Goal: Task Accomplishment & Management: Manage account settings

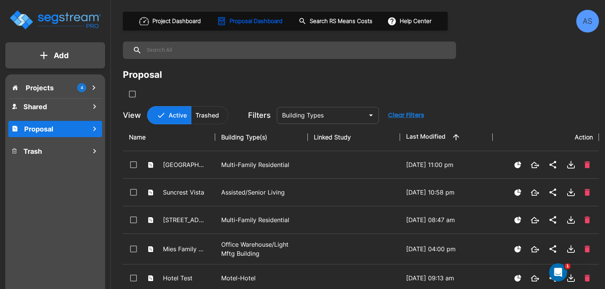
click at [590, 27] on div "AS" at bounding box center [587, 21] width 23 height 23
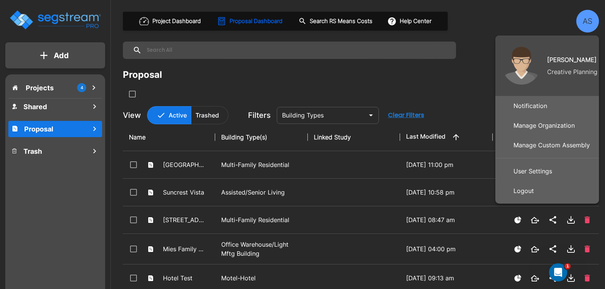
click at [536, 123] on p "Manage Organization" at bounding box center [543, 125] width 67 height 15
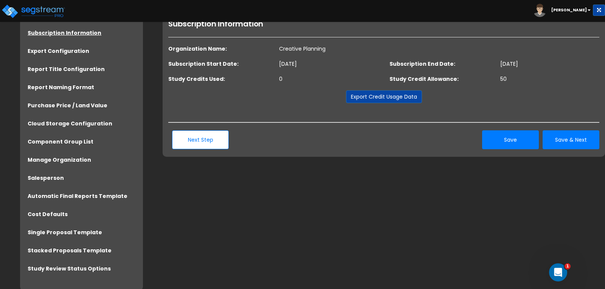
scroll to position [39, 0]
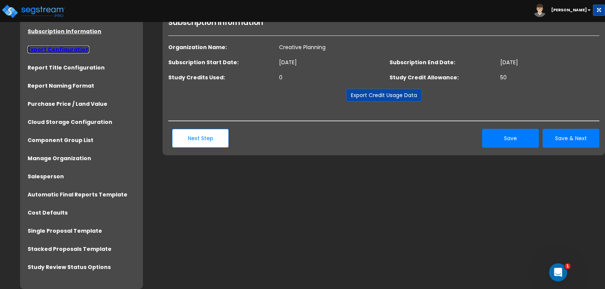
click at [49, 51] on link "Export Configuration" at bounding box center [59, 50] width 62 height 8
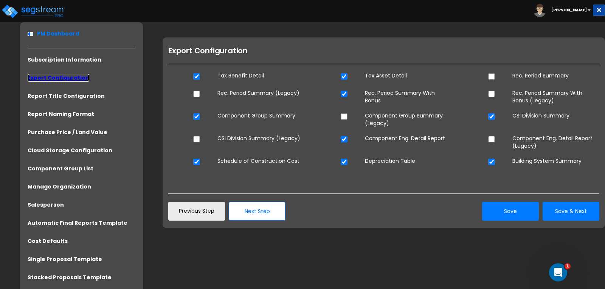
scroll to position [18, 0]
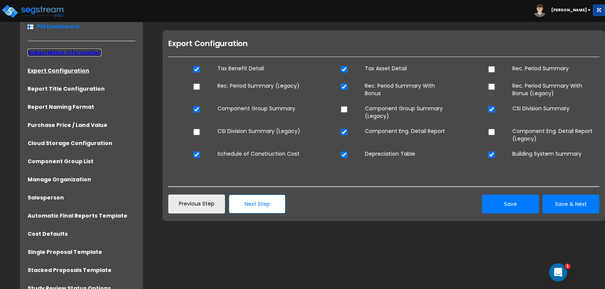
click at [44, 55] on link "Subscription Information" at bounding box center [65, 53] width 74 height 8
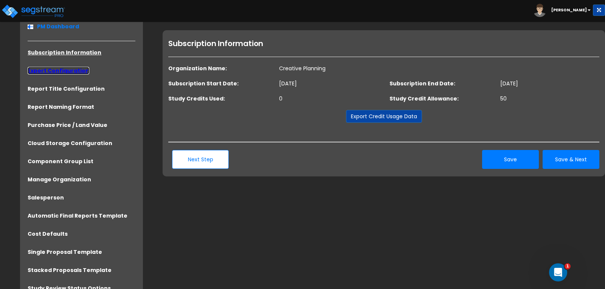
click at [46, 69] on link "Export Configuration" at bounding box center [59, 71] width 62 height 8
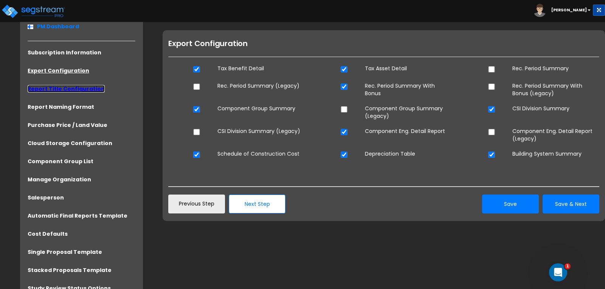
click at [46, 89] on link "Report Title Configuration" at bounding box center [66, 89] width 77 height 8
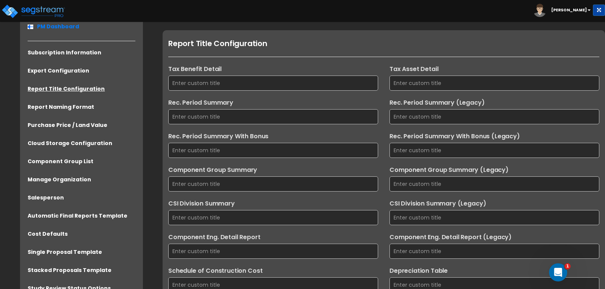
click at [47, 113] on li "Report Naming Format" at bounding box center [82, 109] width 108 height 12
click at [46, 109] on link "Report Naming Format" at bounding box center [61, 107] width 67 height 8
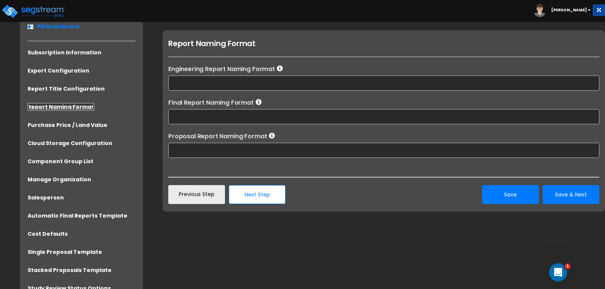
scroll to position [39, 0]
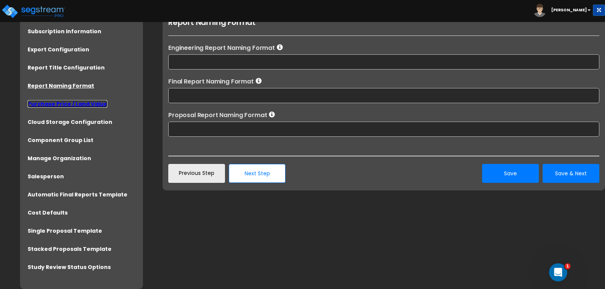
click at [50, 107] on link "Purchase Price / Land Value" at bounding box center [68, 104] width 80 height 8
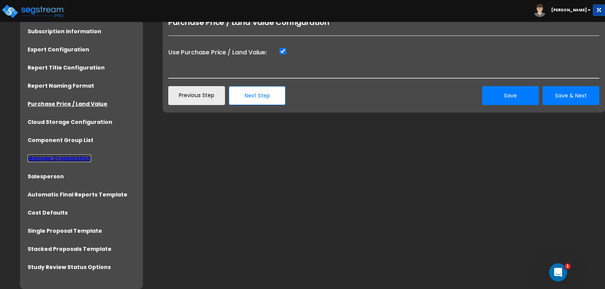
click at [46, 157] on link "Manage Organization" at bounding box center [60, 159] width 64 height 8
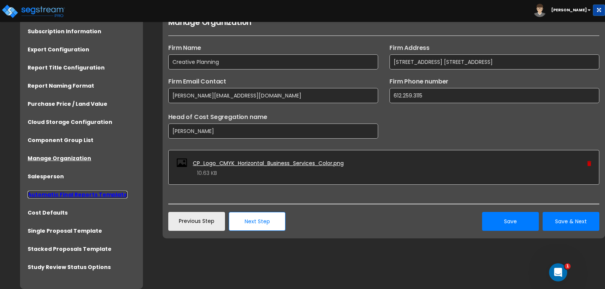
click at [50, 195] on link "Automatic Final Reports Template" at bounding box center [78, 195] width 100 height 8
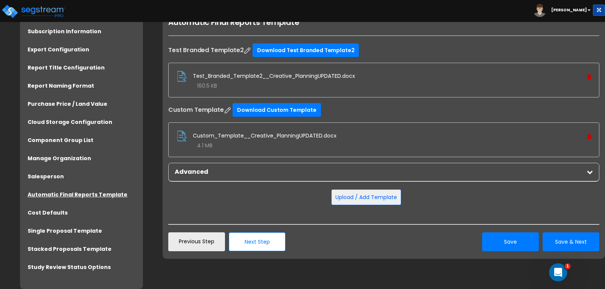
click at [587, 175] on icon at bounding box center [590, 172] width 6 height 6
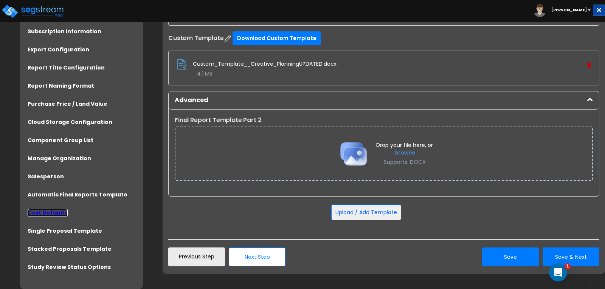
click at [42, 214] on link "Cost Defaults" at bounding box center [48, 213] width 40 height 8
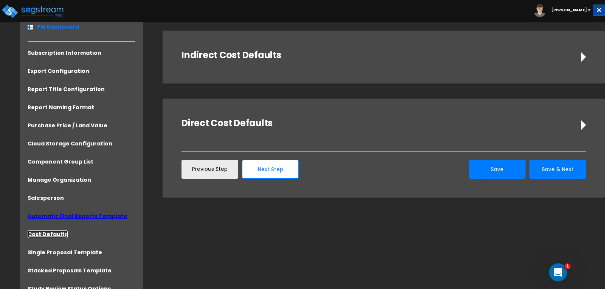
scroll to position [18, 0]
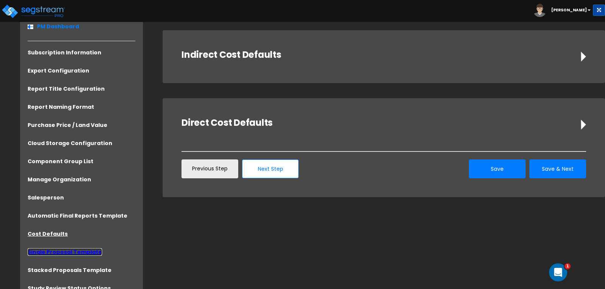
click at [50, 253] on link "Single Proposal Template" at bounding box center [65, 252] width 74 height 8
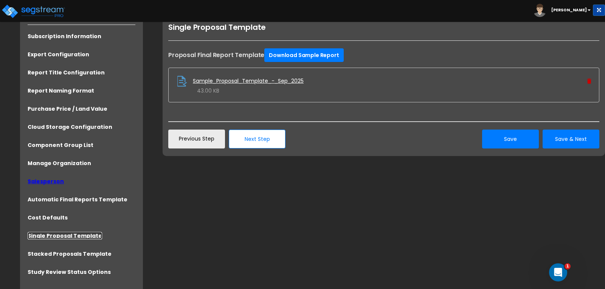
scroll to position [39, 0]
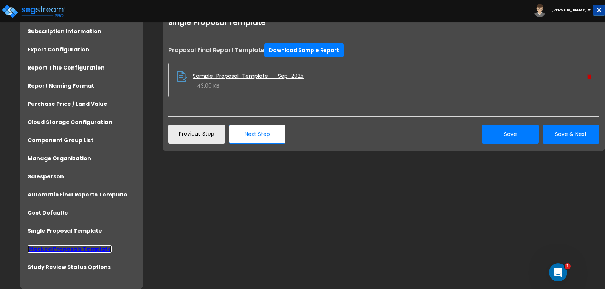
click at [61, 251] on link "Stacked Proposals Template" at bounding box center [70, 249] width 84 height 8
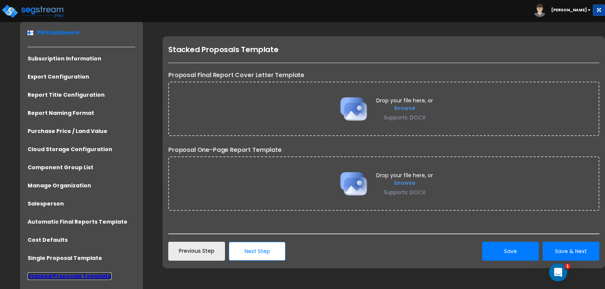
scroll to position [18, 0]
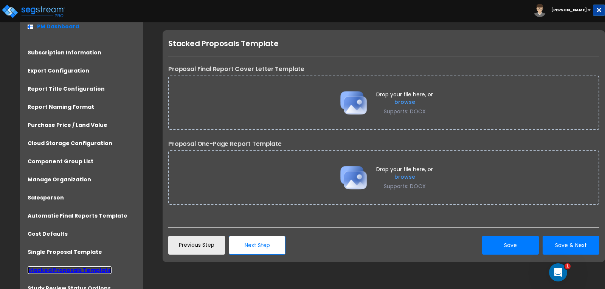
click at [55, 273] on link "Stacked Proposals Template" at bounding box center [70, 270] width 84 height 8
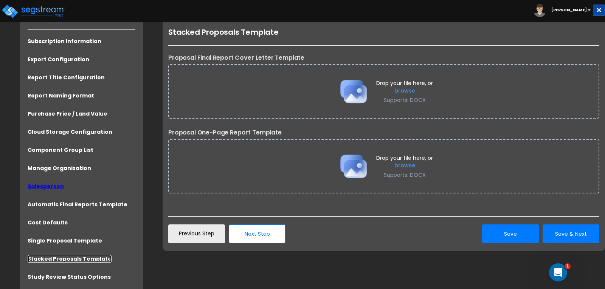
scroll to position [39, 0]
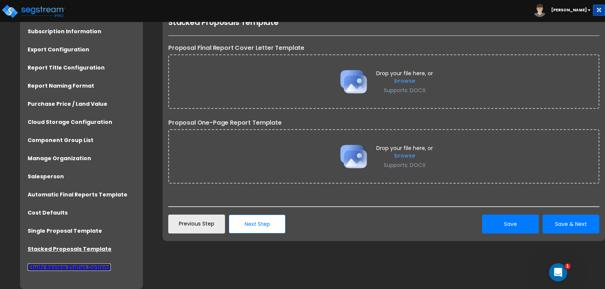
click at [59, 266] on link "Study Review Status Options" at bounding box center [69, 267] width 83 height 8
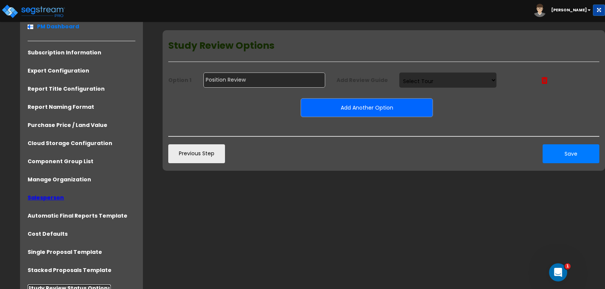
scroll to position [0, 0]
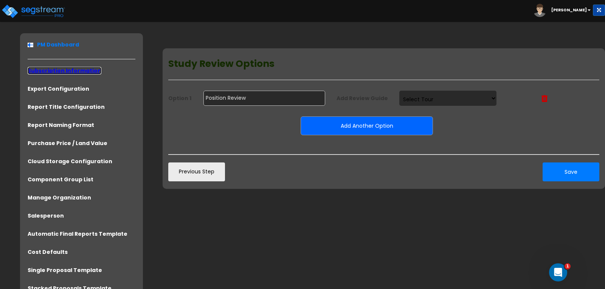
click at [50, 71] on link "Subscription Information" at bounding box center [65, 71] width 74 height 8
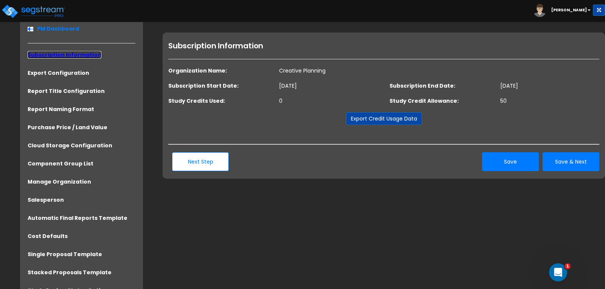
scroll to position [18, 0]
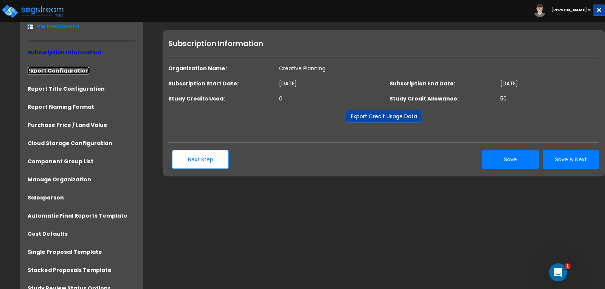
click at [50, 71] on link "Export Configuration" at bounding box center [59, 71] width 62 height 8
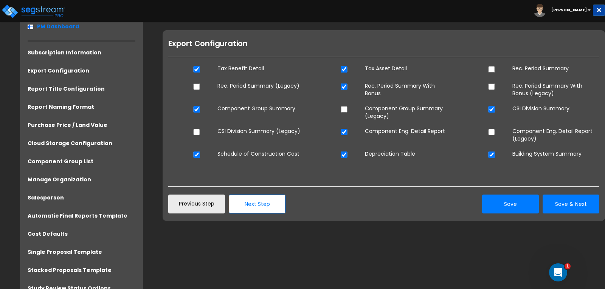
click at [580, 10] on b "[PERSON_NAME]" at bounding box center [569, 10] width 36 height 6
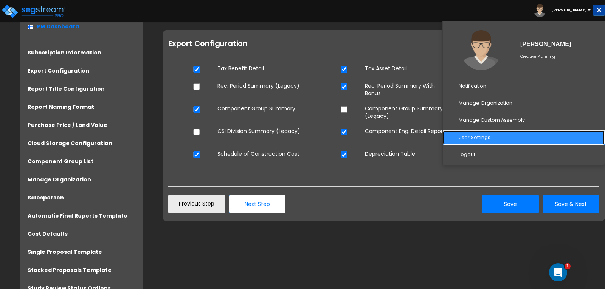
click at [486, 137] on link "User Settings" at bounding box center [524, 138] width 162 height 14
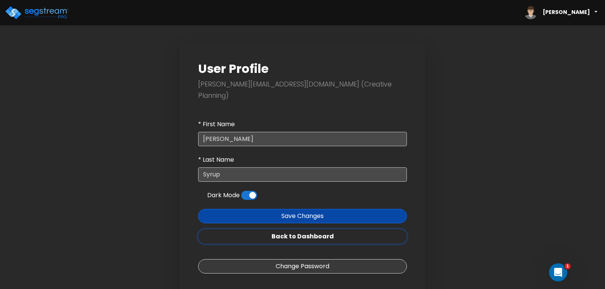
click at [309, 229] on link "Back to Dashboard" at bounding box center [302, 236] width 209 height 14
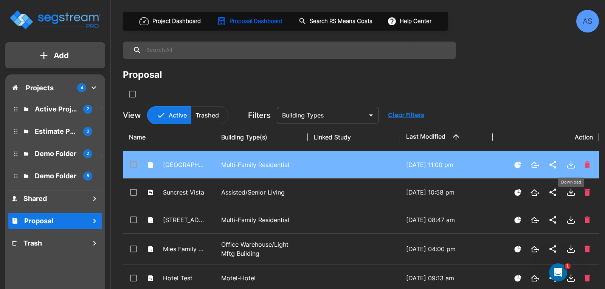
click at [571, 164] on icon "Download" at bounding box center [571, 163] width 0 height 5
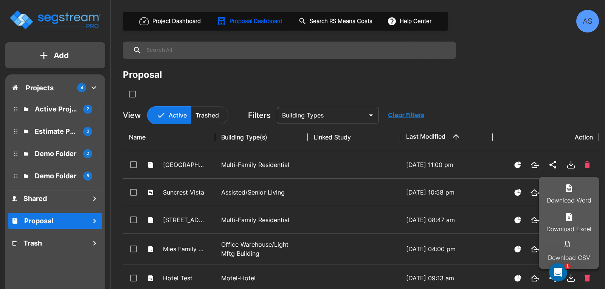
click at [42, 87] on div at bounding box center [302, 144] width 605 height 289
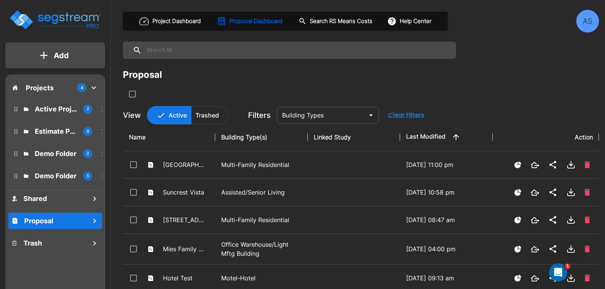
click at [42, 87] on p "Projects" at bounding box center [40, 88] width 28 height 10
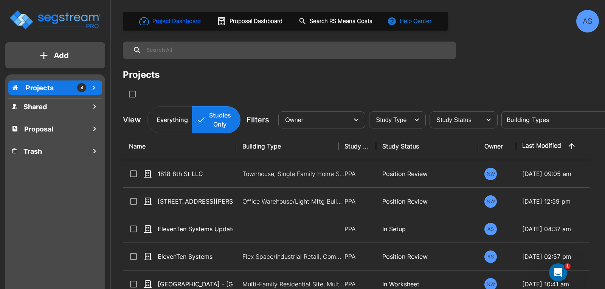
click at [420, 22] on button "Help Center" at bounding box center [410, 21] width 49 height 14
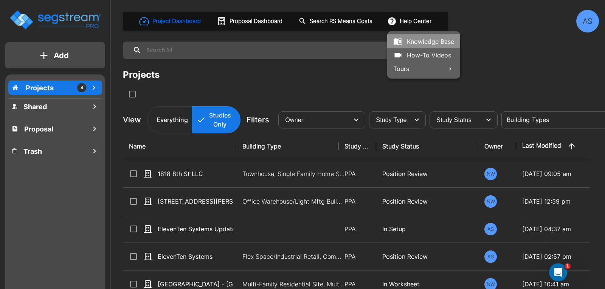
click at [412, 44] on link "Knowledge Base" at bounding box center [423, 41] width 73 height 14
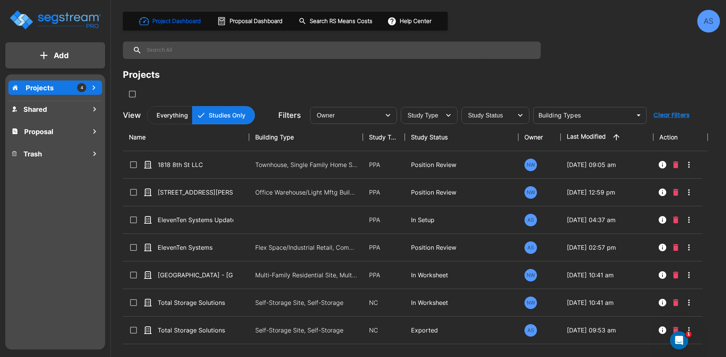
click at [604, 26] on div "AS" at bounding box center [708, 21] width 23 height 23
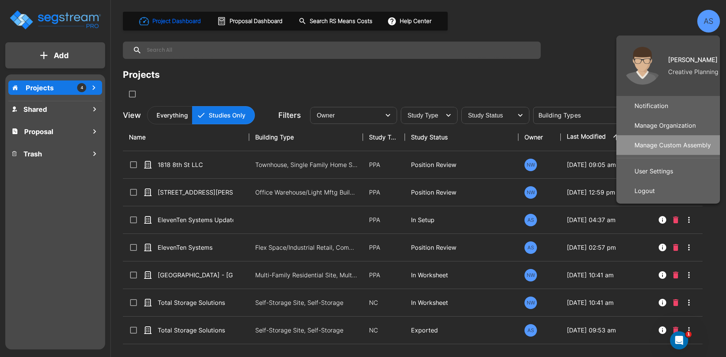
click at [604, 142] on p "Manage Custom Assembly" at bounding box center [672, 145] width 82 height 15
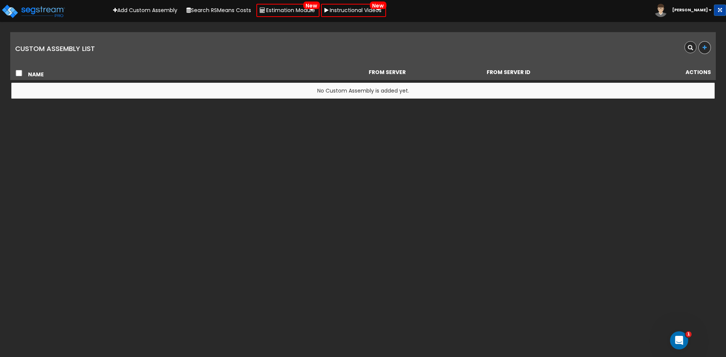
click at [697, 12] on b "[PERSON_NAME]" at bounding box center [690, 10] width 36 height 6
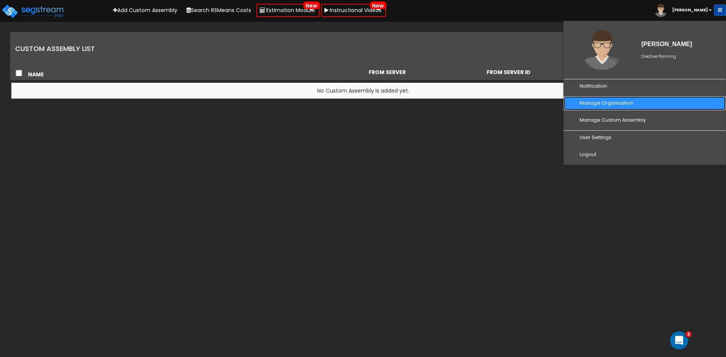
click at [609, 101] on link "Manage Organization" at bounding box center [645, 103] width 162 height 14
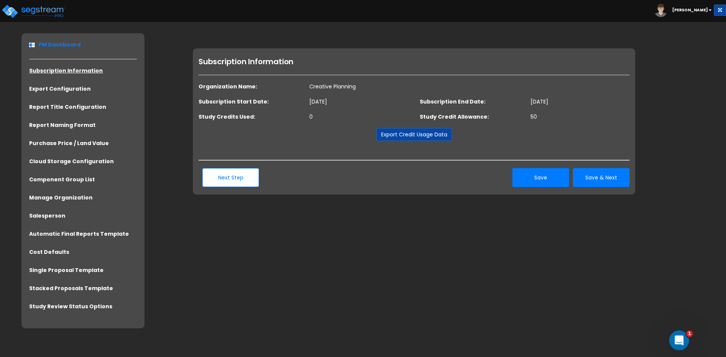
click at [675, 340] on icon "Open Intercom Messenger" at bounding box center [678, 339] width 12 height 12
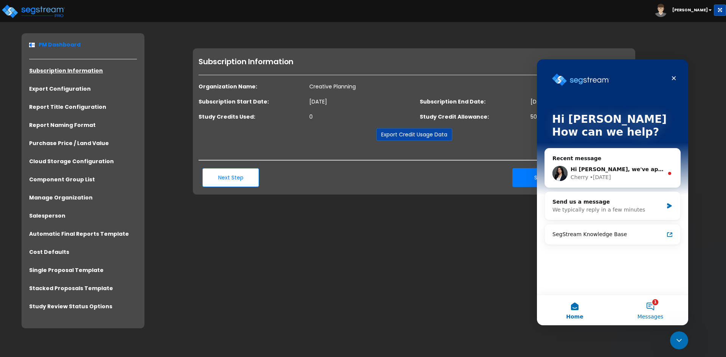
click at [655, 303] on button "1 Messages" at bounding box center [650, 310] width 76 height 30
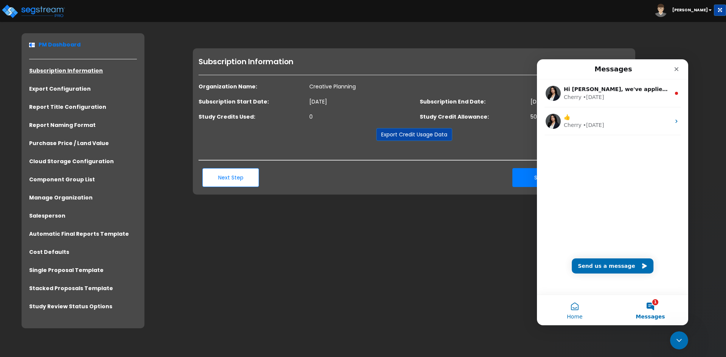
click at [576, 309] on button "Home" at bounding box center [575, 310] width 76 height 30
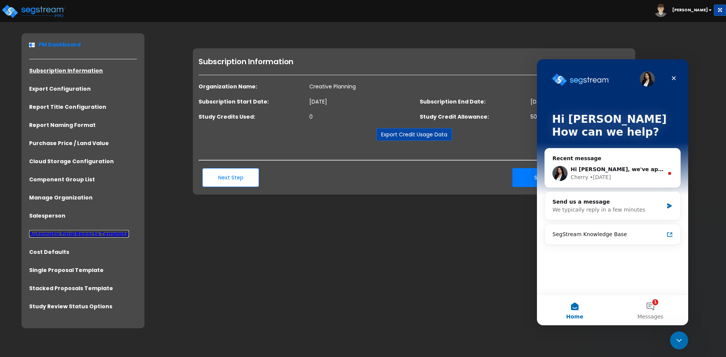
click at [56, 232] on link "Automatic Final Reports Template" at bounding box center [79, 234] width 100 height 8
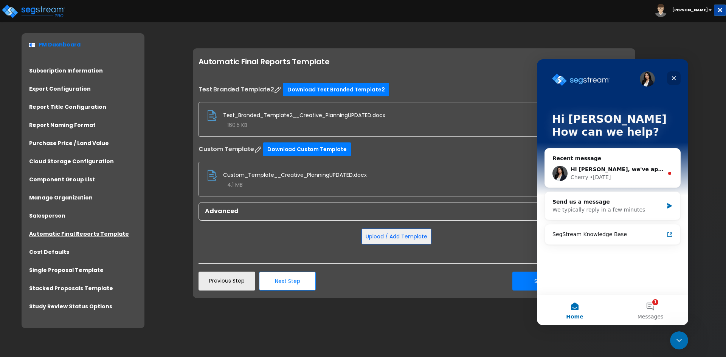
click at [673, 78] on icon "Close" at bounding box center [674, 78] width 4 height 4
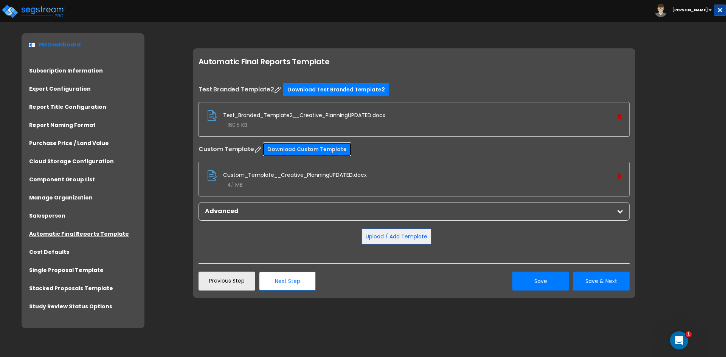
click at [284, 148] on link "Download Custom Template" at bounding box center [307, 150] width 88 height 14
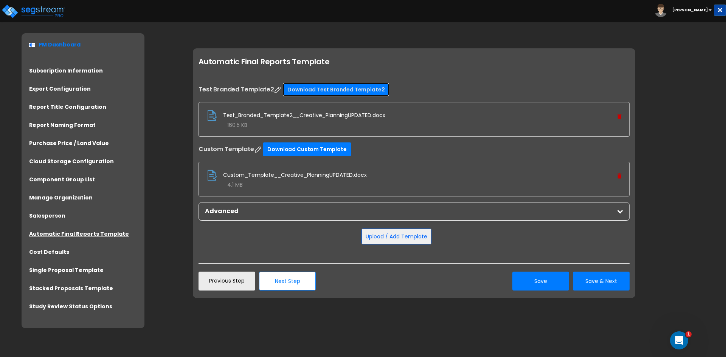
click at [318, 90] on link "Download Test Branded Template2" at bounding box center [336, 90] width 106 height 14
click at [619, 215] on div "Advanced" at bounding box center [414, 212] width 430 height 18
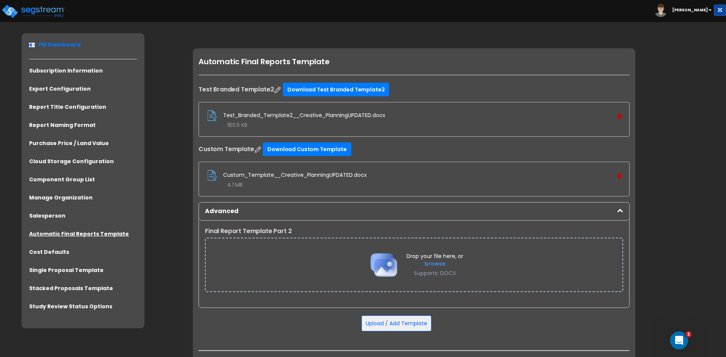
click at [692, 7] on b "[PERSON_NAME]" at bounding box center [690, 10] width 36 height 6
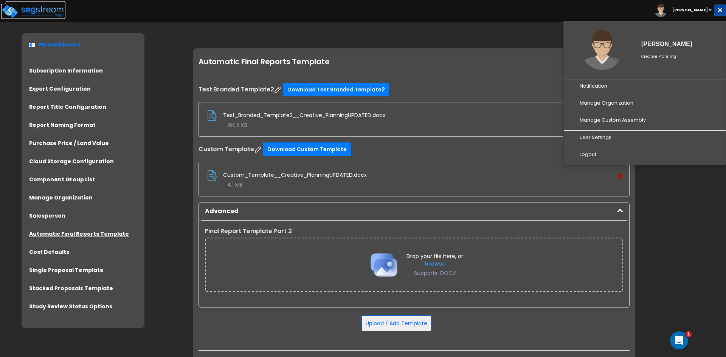
click at [19, 10] on img at bounding box center [33, 11] width 64 height 15
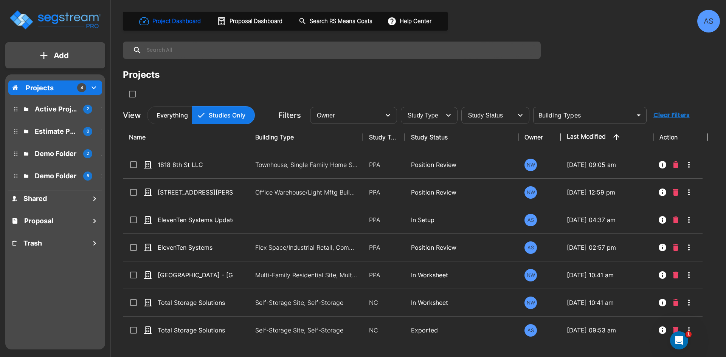
click at [45, 87] on p "Projects" at bounding box center [40, 88] width 28 height 10
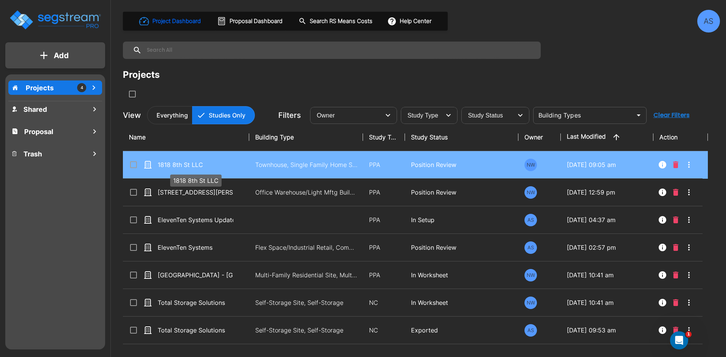
click at [185, 164] on p "1818 8th St LLC" at bounding box center [196, 164] width 76 height 9
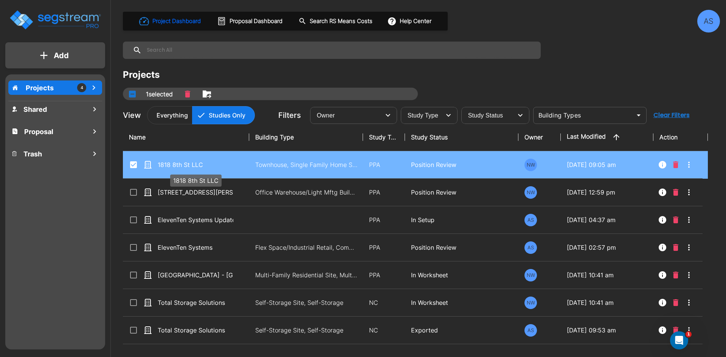
click at [193, 167] on p "1818 8th St LLC" at bounding box center [196, 164] width 76 height 9
checkbox input "false"
click at [193, 167] on p "1818 8th St LLC" at bounding box center [196, 164] width 76 height 9
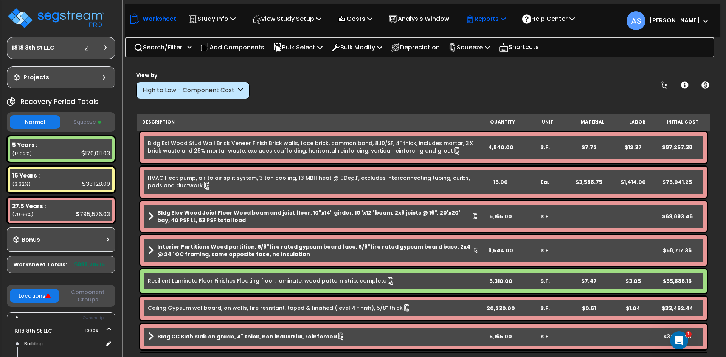
click at [506, 20] on icon at bounding box center [502, 18] width 5 height 6
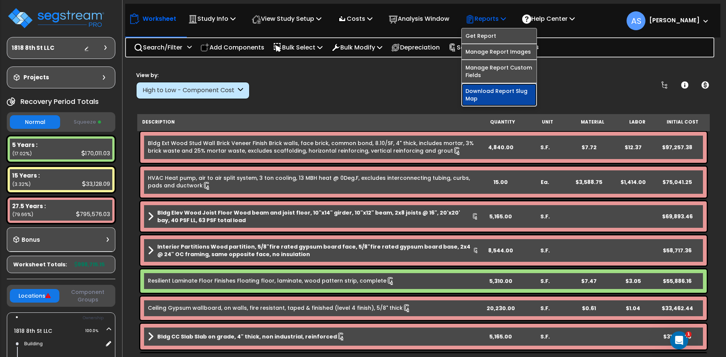
click at [504, 92] on link "Download Report Slug Map" at bounding box center [499, 95] width 75 height 23
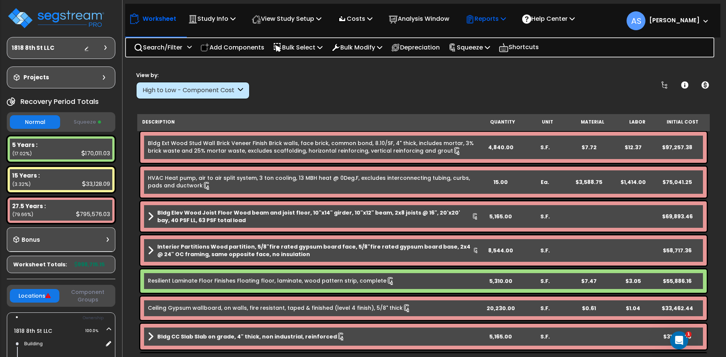
click at [506, 18] on p "Reports" at bounding box center [485, 19] width 40 height 10
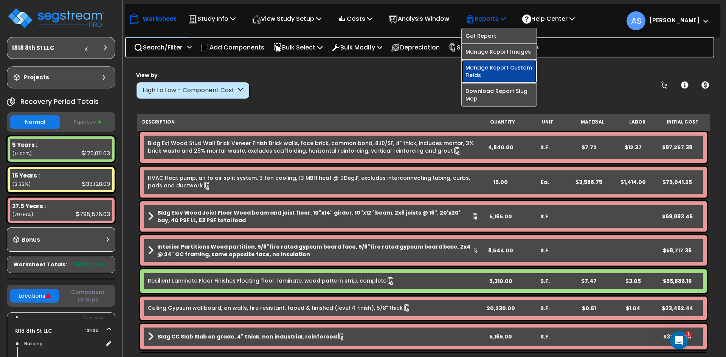
click at [510, 67] on link "Manage Report Custom Fields" at bounding box center [499, 71] width 75 height 23
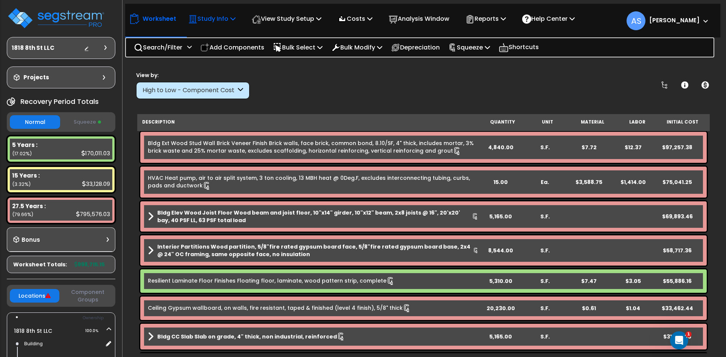
click at [234, 20] on icon at bounding box center [232, 18] width 5 height 6
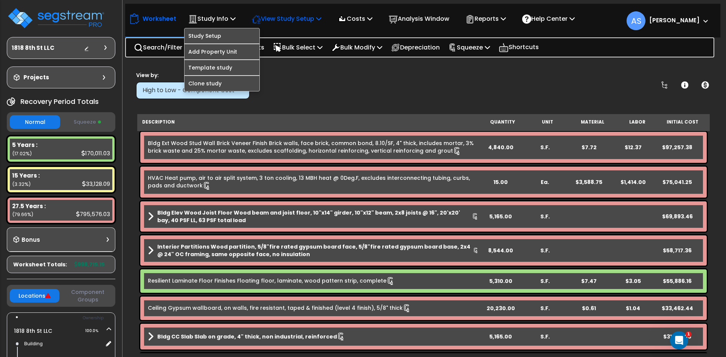
click at [321, 20] on icon at bounding box center [318, 18] width 5 height 6
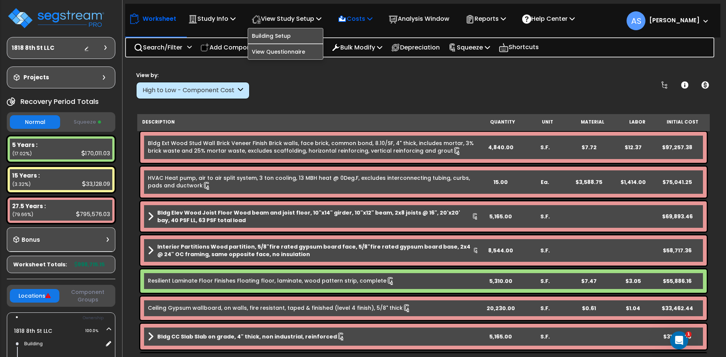
click at [369, 20] on p "Costs" at bounding box center [355, 19] width 35 height 10
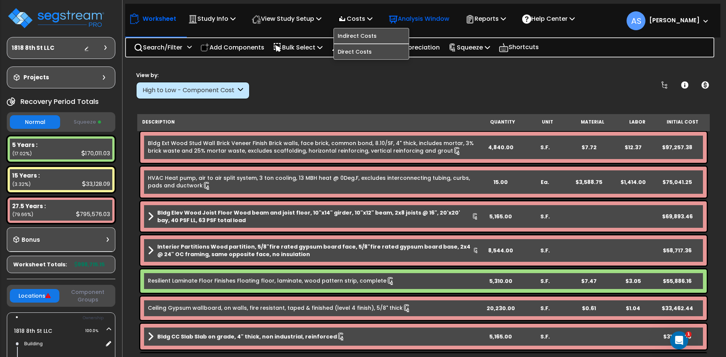
click at [449, 17] on p "Analysis Window" at bounding box center [419, 19] width 60 height 10
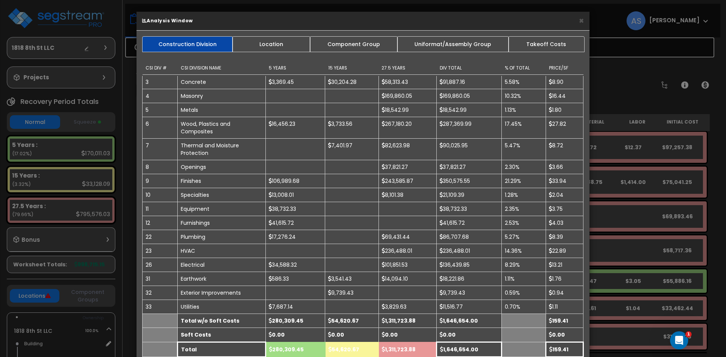
click at [584, 22] on div "× Analysis Window" at bounding box center [362, 21] width 453 height 19
click at [581, 21] on button "×" at bounding box center [581, 21] width 5 height 8
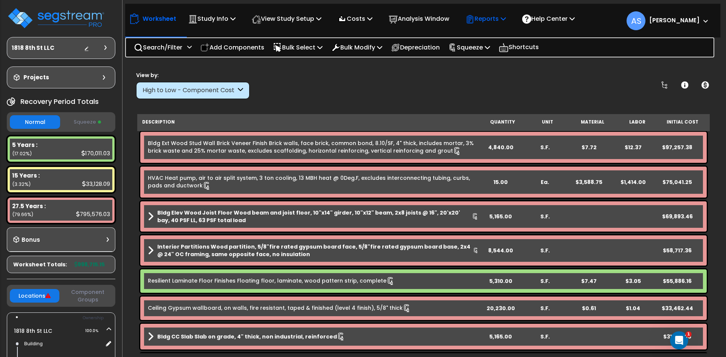
click at [506, 16] on p "Reports" at bounding box center [485, 19] width 40 height 10
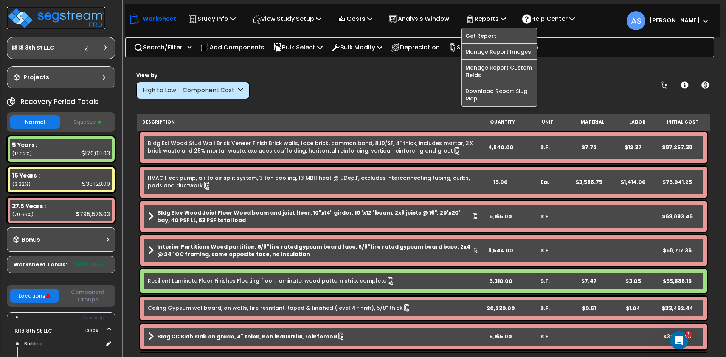
click at [53, 19] on img at bounding box center [56, 18] width 98 height 23
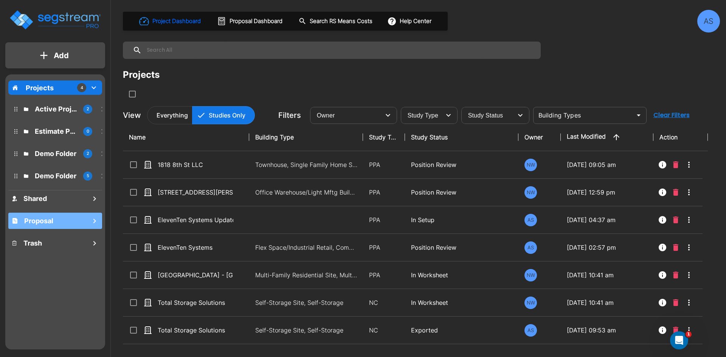
click at [43, 223] on h1 "Proposal" at bounding box center [38, 221] width 29 height 10
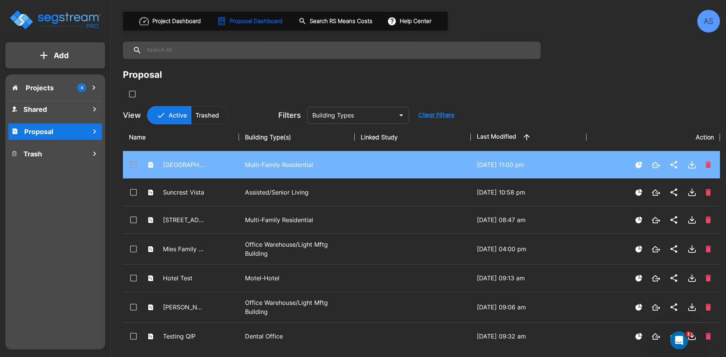
click at [279, 165] on p "Multi-Family Residential" at bounding box center [297, 164] width 104 height 9
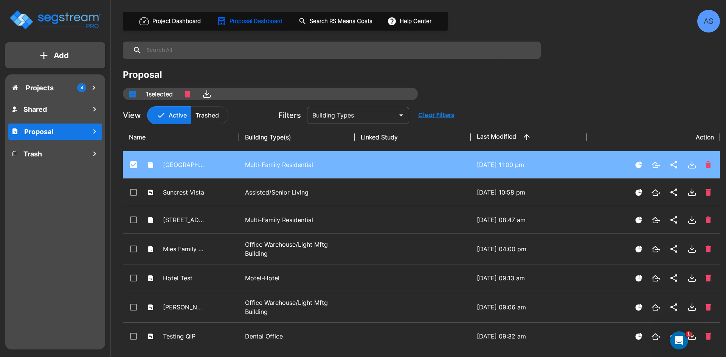
click at [279, 165] on p "Multi-Family Residential" at bounding box center [297, 164] width 104 height 9
checkbox input "true"
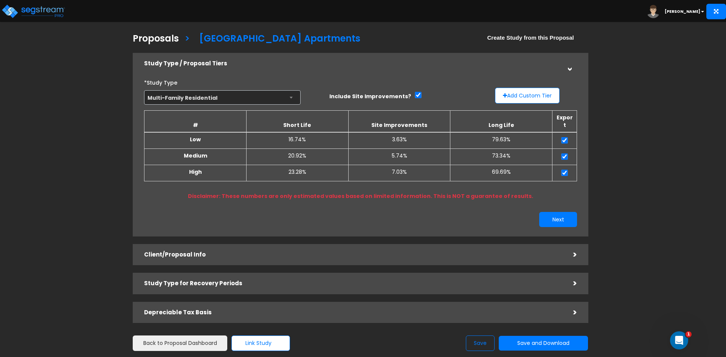
click at [570, 69] on div ">" at bounding box center [569, 63] width 12 height 15
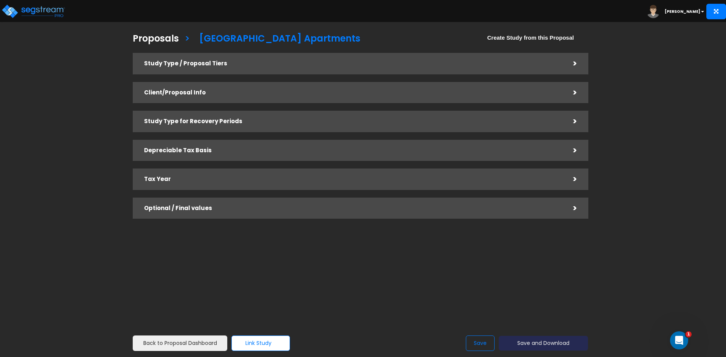
click at [530, 343] on button "Save and Download" at bounding box center [543, 343] width 89 height 15
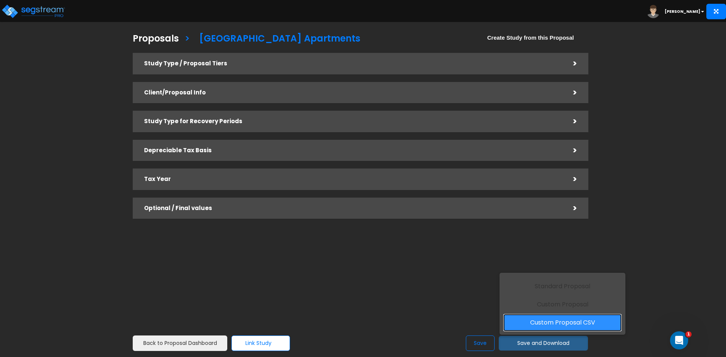
click at [545, 326] on link "Custom Proposal CSV" at bounding box center [562, 322] width 118 height 17
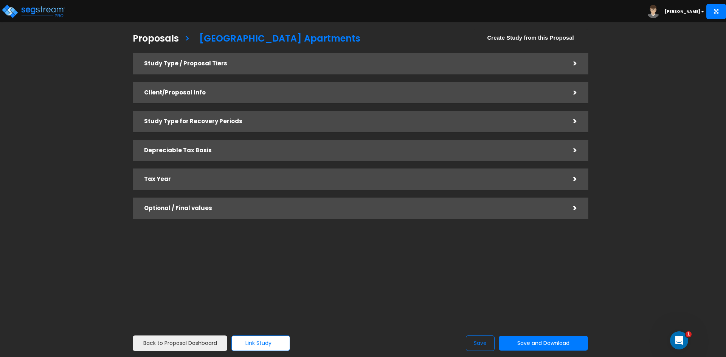
click at [661, 10] on span at bounding box center [653, 12] width 14 height 6
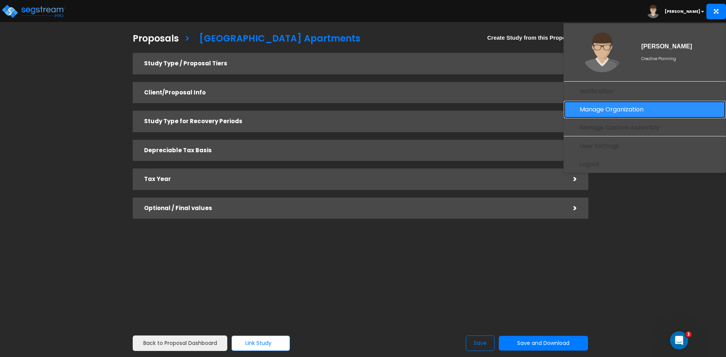
click at [615, 106] on link "Manage Organization" at bounding box center [645, 109] width 162 height 17
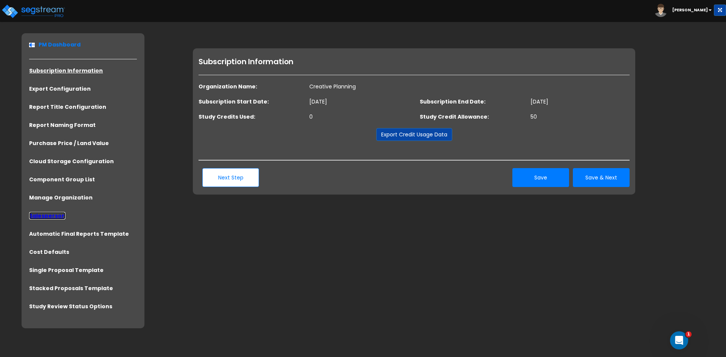
click at [59, 214] on link "Salesperson" at bounding box center [47, 216] width 36 height 8
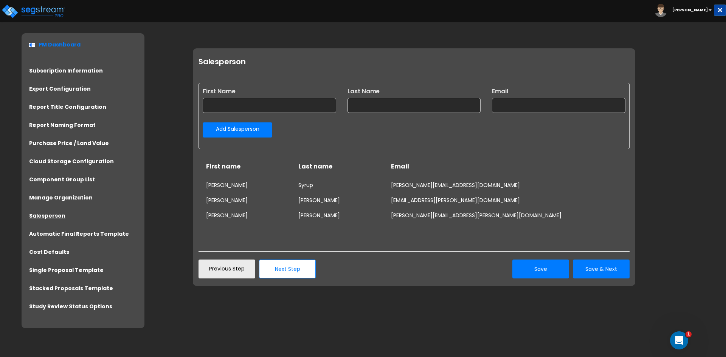
click at [256, 130] on link "Add Salesperson" at bounding box center [238, 129] width 70 height 15
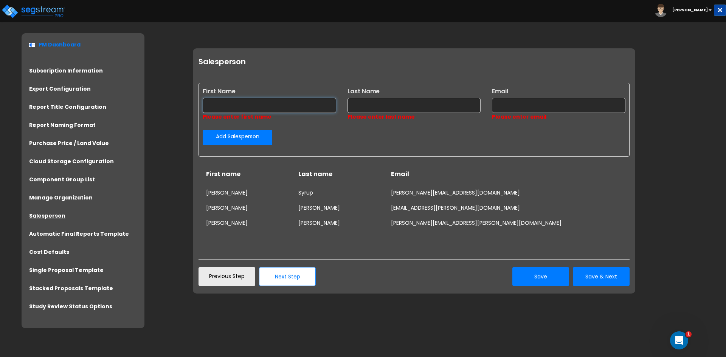
click at [252, 102] on input "text" at bounding box center [269, 105] width 133 height 15
type input "Bethie"
type input "Baer"
type input "bethie.baer@creativeplanning.com"
click at [234, 136] on link "Add Salesperson" at bounding box center [238, 137] width 70 height 15
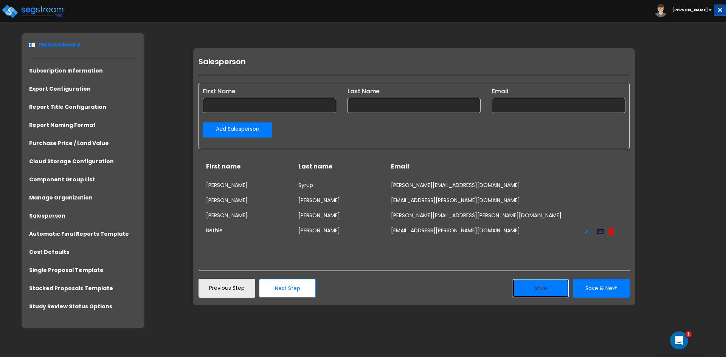
click at [552, 289] on button "Save" at bounding box center [540, 288] width 57 height 19
click at [445, 217] on div "kurt.peterson@creativeplanning.com" at bounding box center [483, 216] width 185 height 8
click at [599, 232] on icon at bounding box center [600, 232] width 8 height 10
click at [682, 334] on div "Open Intercom Messenger" at bounding box center [677, 339] width 25 height 25
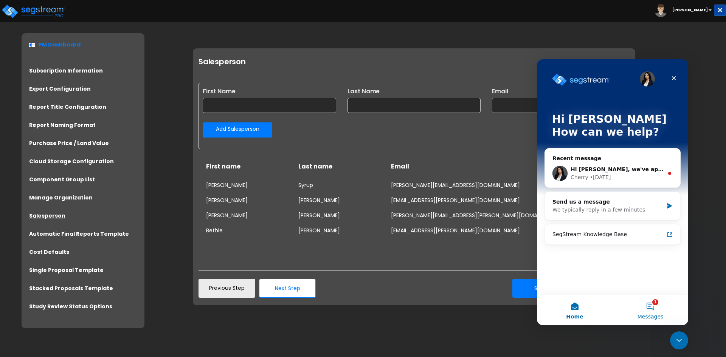
click at [653, 300] on button "1 Messages" at bounding box center [650, 310] width 76 height 30
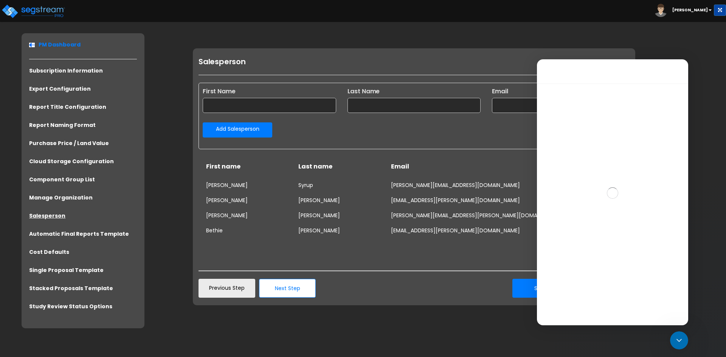
scroll to position [33, 0]
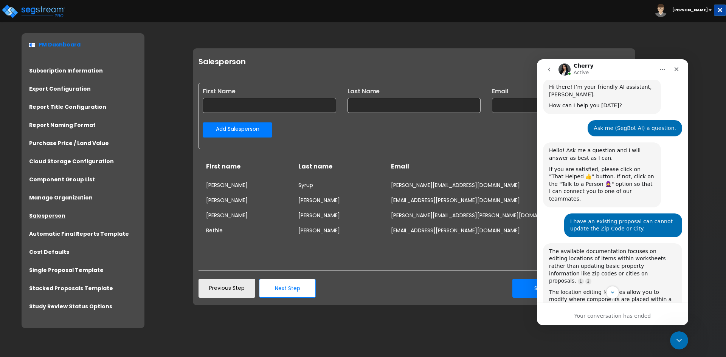
click at [548, 34] on div "Subscription Information Organization Name: Creative Planning Subscription Star…" at bounding box center [456, 176] width 539 height 287
click at [546, 70] on icon "go back" at bounding box center [549, 70] width 6 height 6
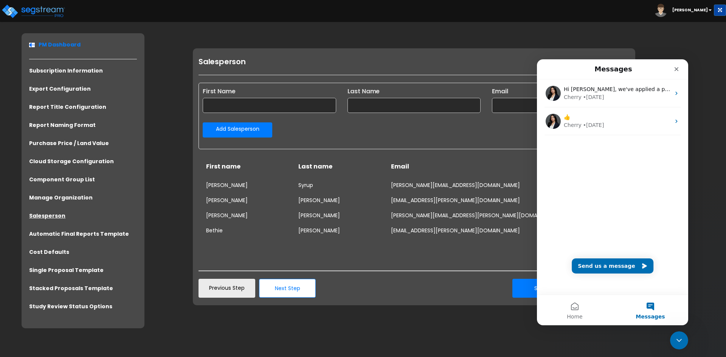
click at [517, 239] on div "Bethie Baer bethie.baer@creativeplanning.com" at bounding box center [414, 234] width 416 height 19
click at [674, 71] on icon "Close" at bounding box center [676, 69] width 6 height 6
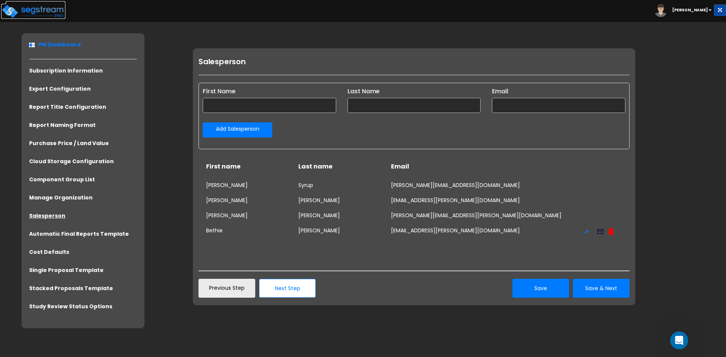
click at [43, 10] on img at bounding box center [33, 11] width 64 height 15
